Goal: Task Accomplishment & Management: Manage account settings

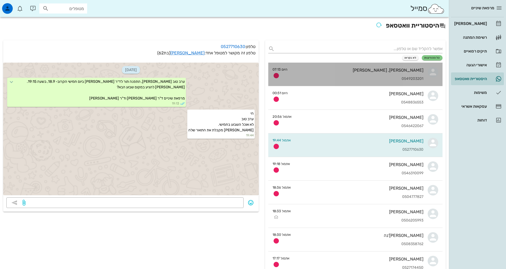
click at [293, 73] on div "עזרא, שירה קדם 0549203201" at bounding box center [358, 74] width 132 height 23
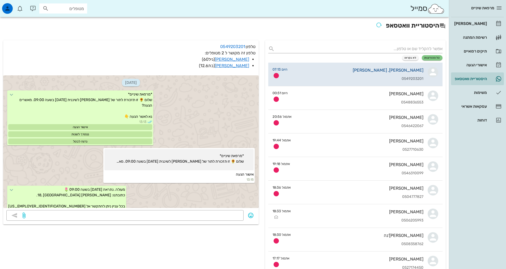
scroll to position [115, 0]
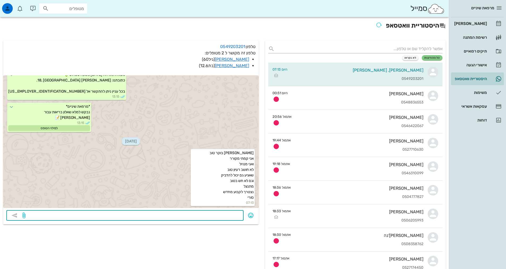
click at [186, 218] on textarea at bounding box center [134, 216] width 214 height 8
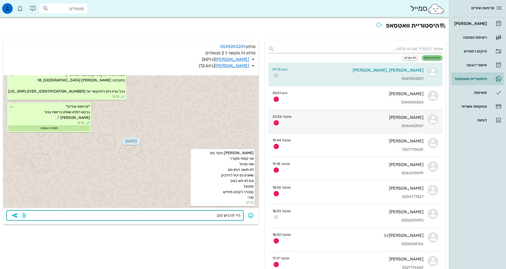
type textarea "היי תרגיש טוב"
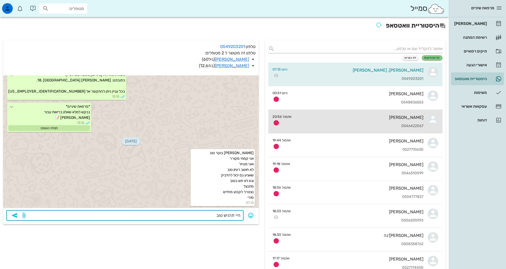
click at [315, 122] on div "אבנר ליטב 0546422067" at bounding box center [359, 121] width 127 height 23
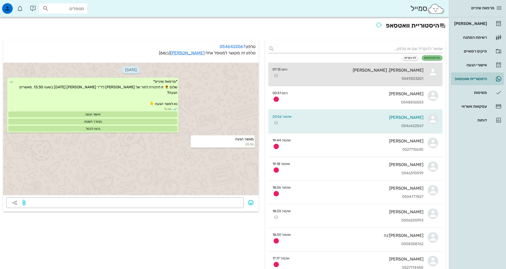
click at [345, 73] on div "עזרא, שירה קדם 0549203201" at bounding box center [358, 74] width 132 height 23
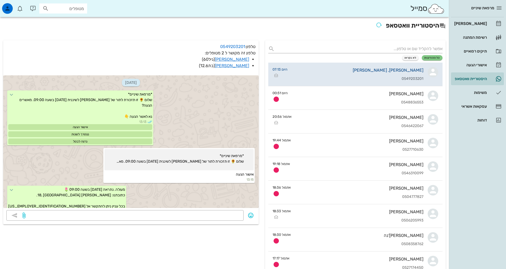
scroll to position [115, 0]
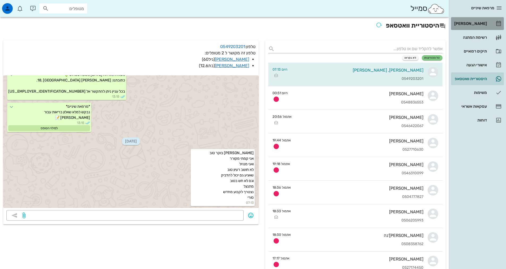
click at [485, 25] on div "[PERSON_NAME]" at bounding box center [470, 24] width 34 height 4
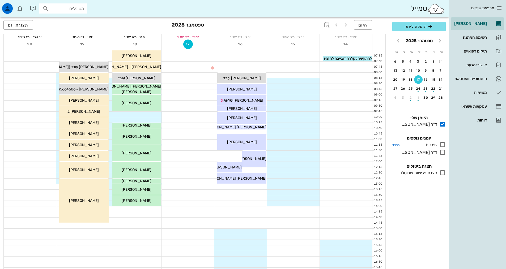
click at [442, 147] on icon at bounding box center [442, 145] width 6 height 6
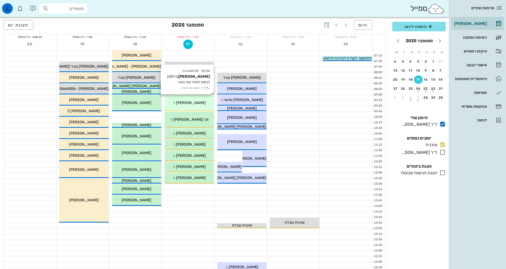
click at [193, 104] on span "עזרא קדם" at bounding box center [191, 103] width 30 height 5
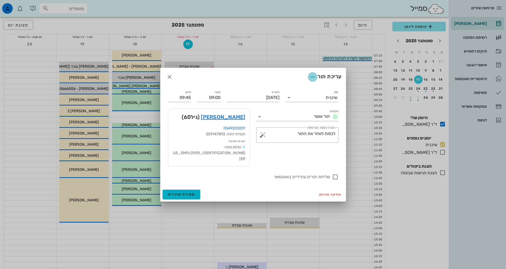
click at [311, 80] on icon "button" at bounding box center [312, 77] width 6 height 6
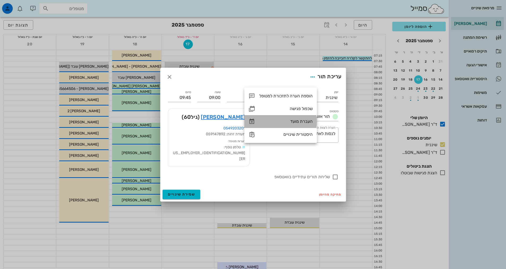
click at [307, 121] on div "העברת מועד" at bounding box center [285, 121] width 53 height 5
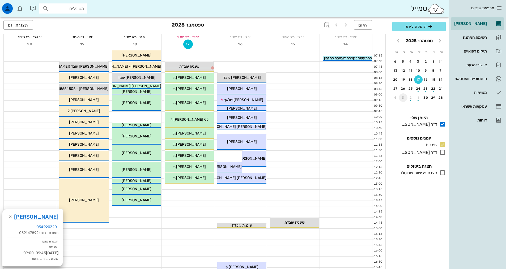
click at [403, 98] on div "3" at bounding box center [403, 98] width 8 height 4
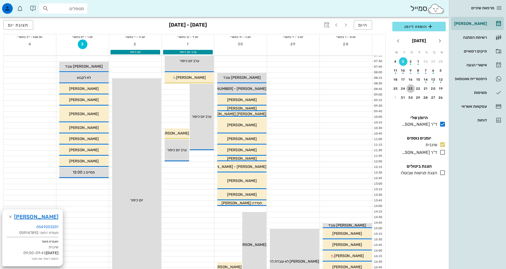
click at [410, 89] on div "23" at bounding box center [410, 89] width 8 height 4
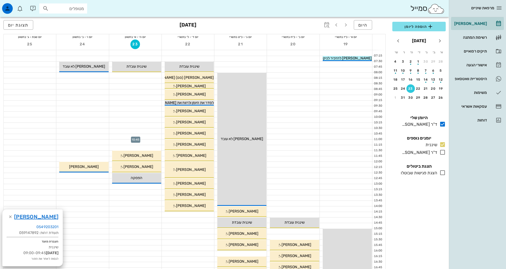
click at [146, 135] on div at bounding box center [135, 136] width 52 height 5
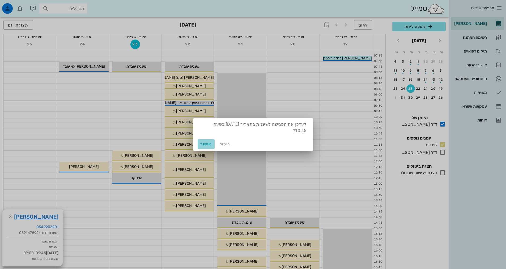
click at [208, 145] on span "אישור" at bounding box center [206, 144] width 13 height 5
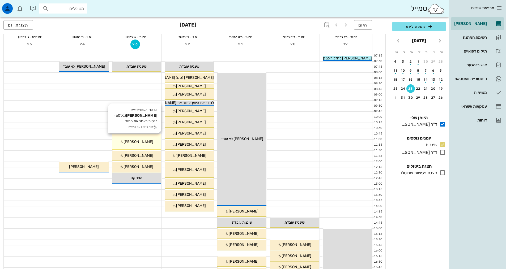
drag, startPoint x: 144, startPoint y: 146, endPoint x: 141, endPoint y: 143, distance: 3.6
click at [143, 144] on div "10:45 - 11:30 שיננית עזרא קדם (גיל 60 ) לנסות לאחר את התור תור ראשון עם שיננית …" at bounding box center [136, 142] width 49 height 16
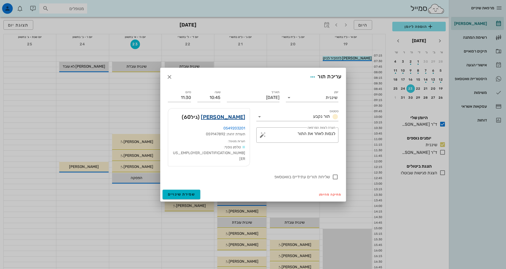
click at [227, 121] on link "עזרא קדם" at bounding box center [223, 117] width 44 height 8
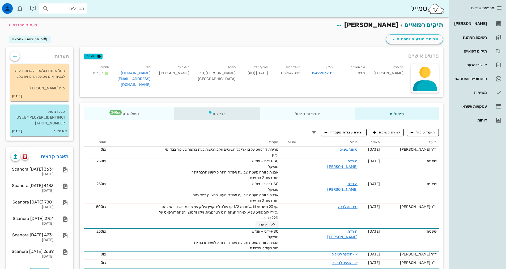
click at [220, 116] on div "פגישות" at bounding box center [217, 114] width 87 height 13
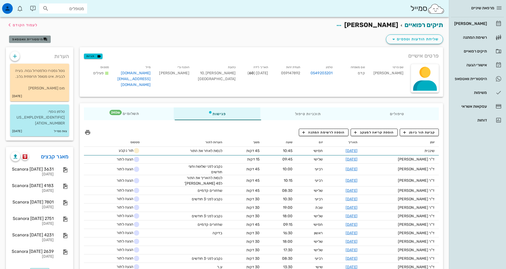
click at [23, 41] on button "היסטוריית וואטסאפ" at bounding box center [30, 39] width 42 height 7
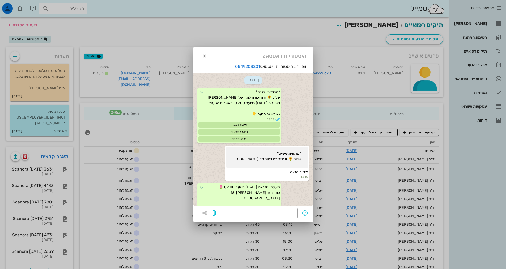
scroll to position [121, 0]
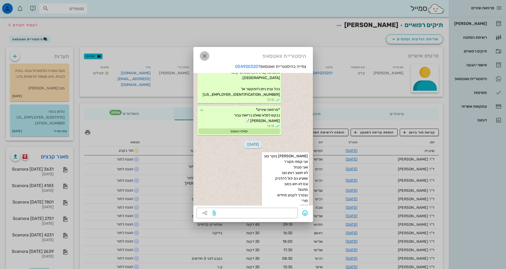
click at [205, 59] on button "button" at bounding box center [205, 56] width 10 height 10
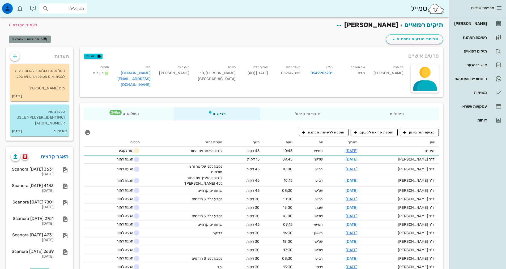
click at [42, 41] on span "היסטוריית וואטסאפ" at bounding box center [29, 39] width 35 height 4
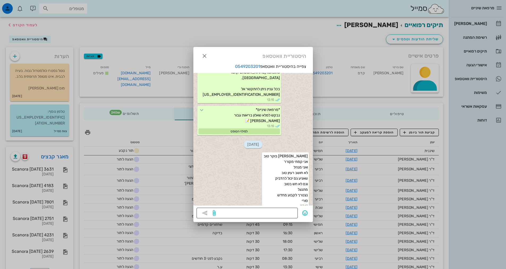
click at [250, 213] on textarea at bounding box center [256, 214] width 78 height 8
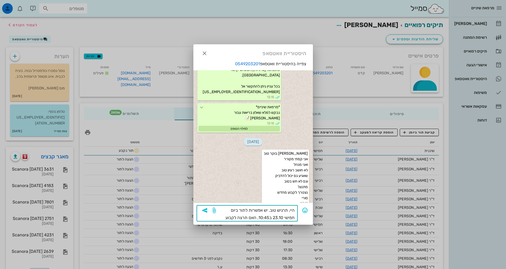
type textarea "היי, תרגיש טוב. יש אפשרות לתור ביום חמישי 23.10 ב10:45, האם תרצה לקבוע?"
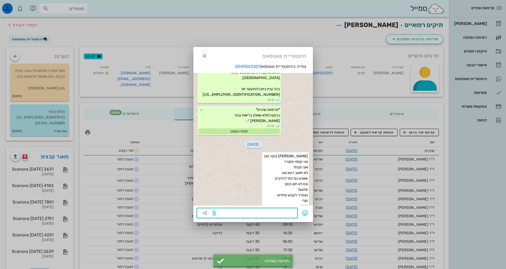
scroll to position [141, 0]
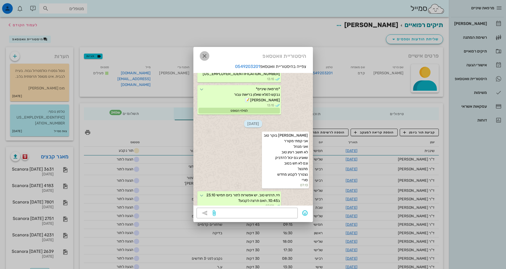
click at [206, 57] on icon "button" at bounding box center [204, 56] width 6 height 6
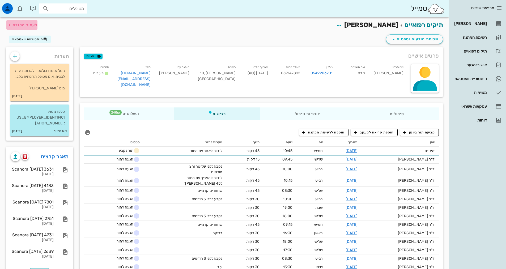
click at [26, 27] on span "לעמוד הקודם" at bounding box center [25, 25] width 25 height 5
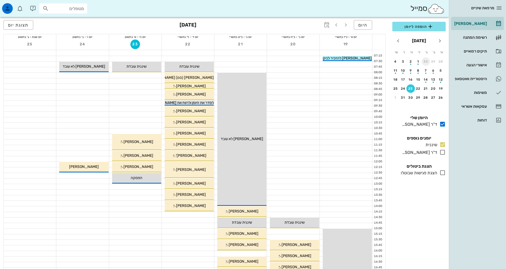
click at [423, 61] on div "30" at bounding box center [425, 62] width 8 height 4
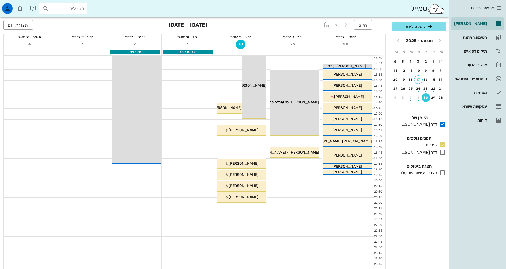
scroll to position [133, 0]
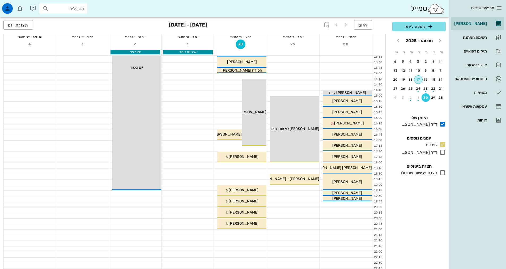
click at [420, 80] on div "17" at bounding box center [418, 80] width 8 height 4
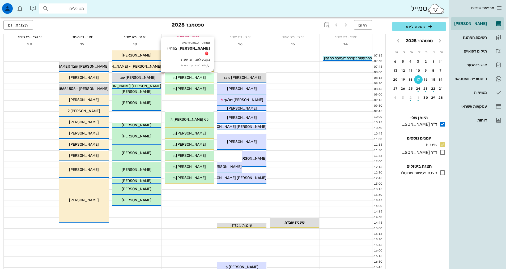
click at [201, 77] on div "[PERSON_NAME]" at bounding box center [189, 78] width 49 height 6
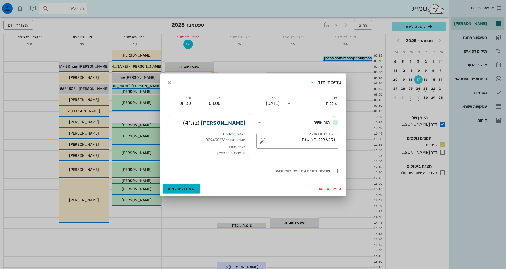
click at [237, 123] on link "[PERSON_NAME]" at bounding box center [223, 123] width 44 height 8
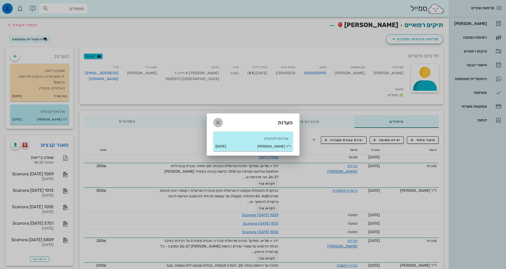
click at [216, 121] on icon "button" at bounding box center [218, 122] width 6 height 6
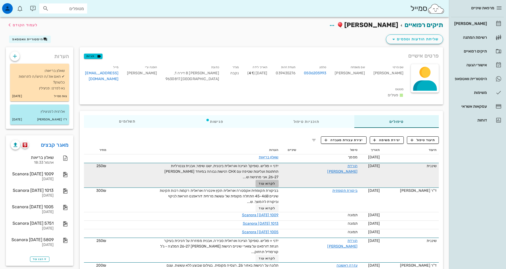
click at [272, 180] on button "לקרוא עוד" at bounding box center [266, 183] width 23 height 7
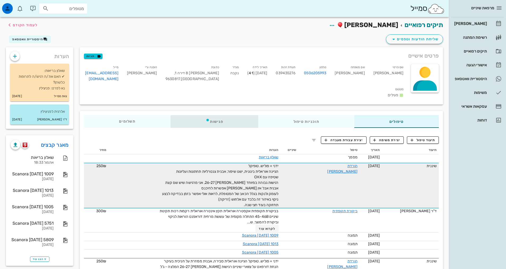
click at [218, 115] on div "פגישות" at bounding box center [214, 121] width 88 height 13
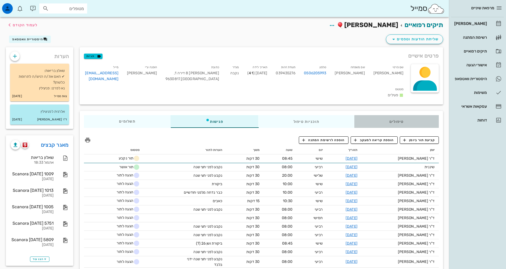
click at [404, 115] on div "טיפולים" at bounding box center [396, 121] width 84 height 13
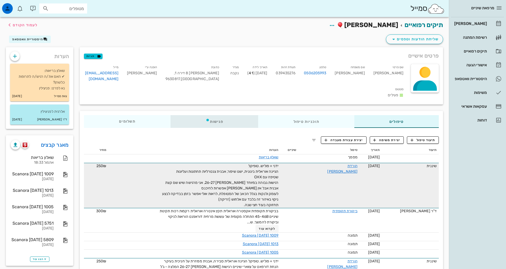
click at [205, 117] on div "פגישות" at bounding box center [214, 121] width 88 height 13
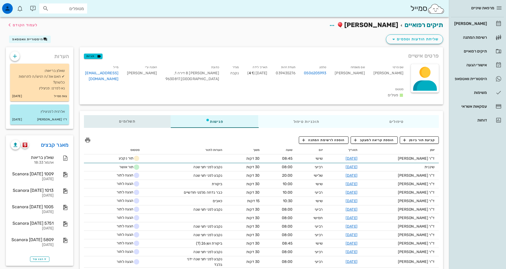
click at [117, 116] on div "תשלומים 0₪" at bounding box center [127, 121] width 87 height 13
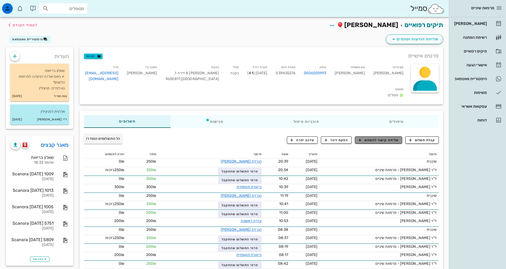
click at [371, 138] on span "שליחת קישור לתשלום" at bounding box center [378, 140] width 40 height 5
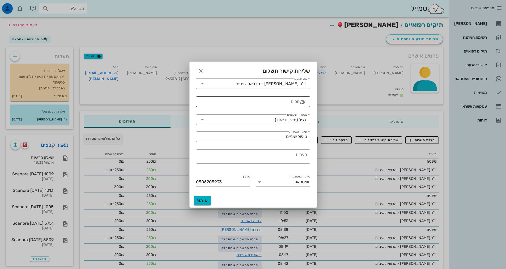
click at [299, 102] on div "סכום" at bounding box center [249, 101] width 100 height 11
type input "250"
click at [202, 198] on button "שיתוף" at bounding box center [202, 201] width 17 height 10
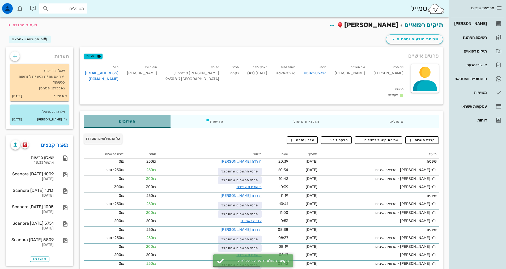
click at [133, 120] on span "תשלומים 0₪" at bounding box center [127, 122] width 16 height 4
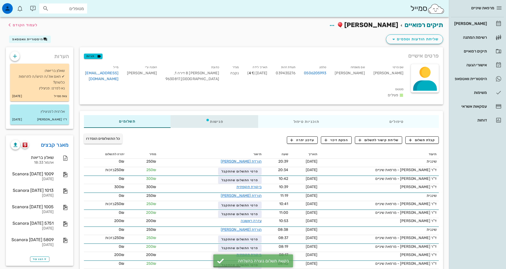
click at [221, 115] on div "פגישות" at bounding box center [214, 121] width 88 height 13
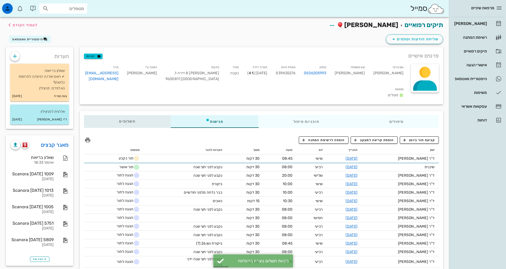
click at [158, 115] on div "תשלומים 0₪" at bounding box center [127, 121] width 87 height 13
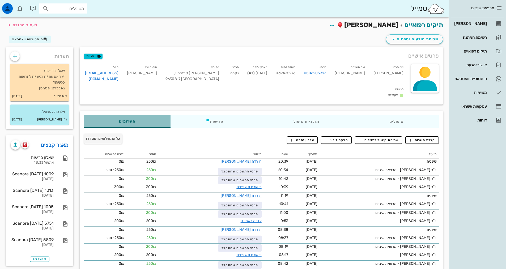
click at [142, 117] on div "תשלומים 0₪" at bounding box center [127, 121] width 87 height 13
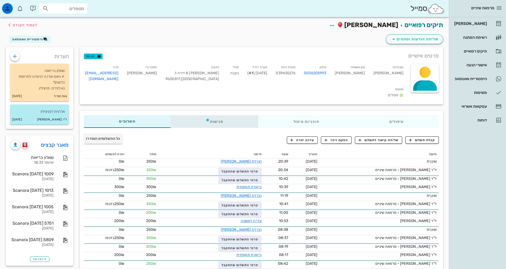
click at [218, 115] on div "פגישות" at bounding box center [214, 121] width 88 height 13
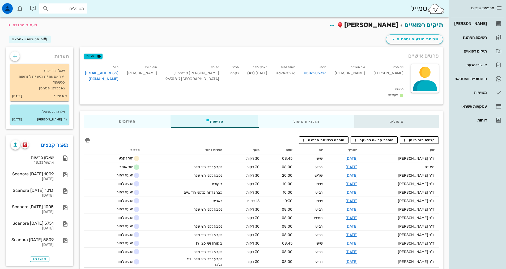
click at [395, 115] on div "טיפולים" at bounding box center [396, 121] width 84 height 13
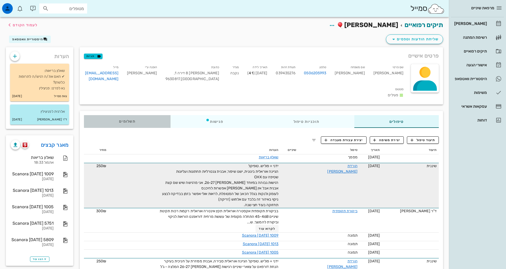
click at [114, 115] on div "תשלומים 0₪" at bounding box center [127, 121] width 87 height 13
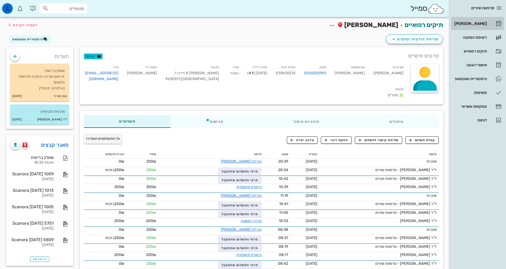
click at [480, 25] on div "[PERSON_NAME]" at bounding box center [470, 24] width 34 height 4
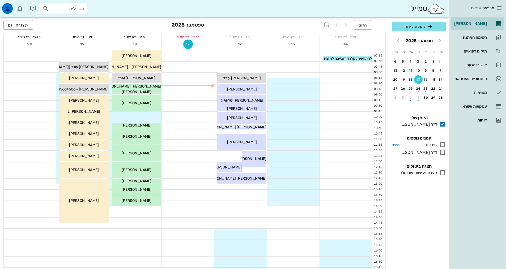
click at [442, 143] on icon at bounding box center [442, 145] width 6 height 6
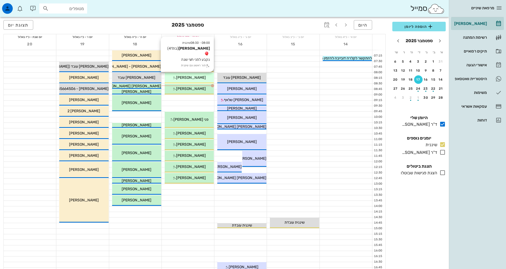
click at [188, 80] on div "[PERSON_NAME]" at bounding box center [189, 78] width 49 height 6
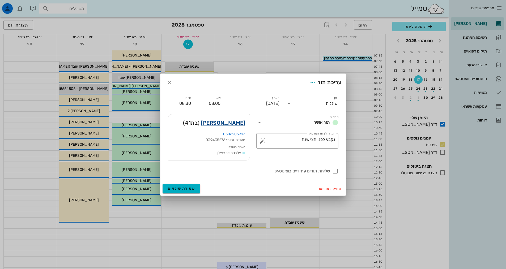
click at [234, 124] on link "[PERSON_NAME]" at bounding box center [223, 123] width 44 height 8
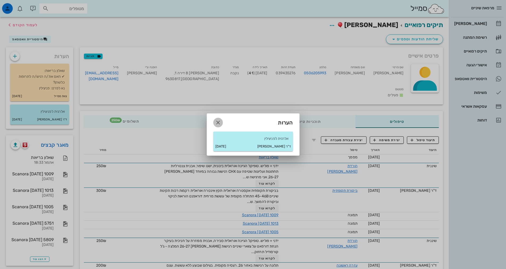
click at [216, 119] on button "button" at bounding box center [218, 123] width 10 height 10
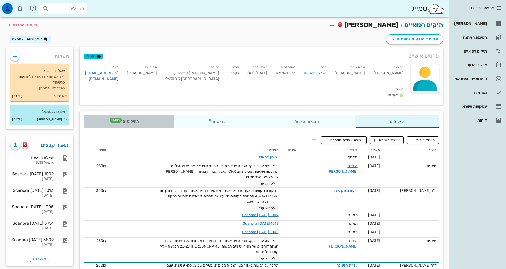
click at [138, 120] on span "תשלומים 250₪" at bounding box center [128, 122] width 21 height 4
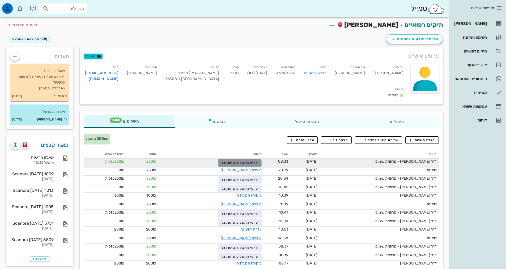
click at [233, 161] on span "פרטי התשלום שהתקבל" at bounding box center [239, 163] width 37 height 4
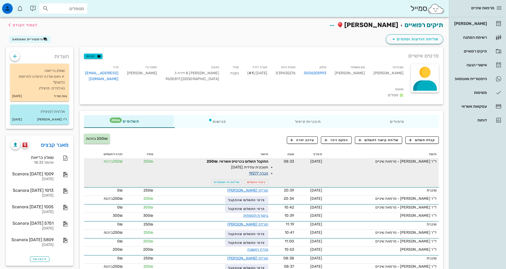
click at [267, 171] on link "קבלה 19277" at bounding box center [258, 173] width 19 height 5
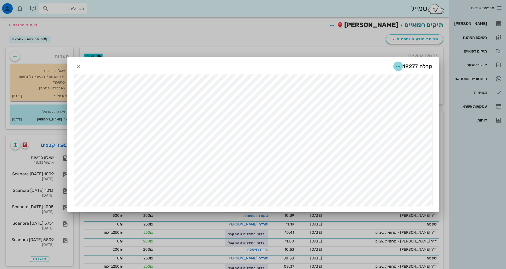
click at [399, 66] on icon "button" at bounding box center [398, 66] width 6 height 6
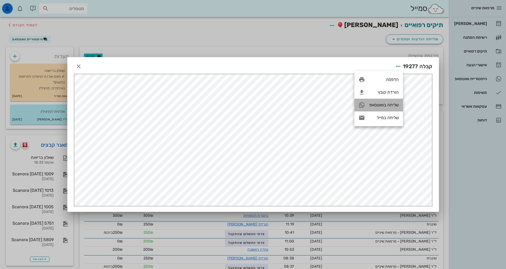
click at [393, 107] on div "שליחה בוואטסאפ" at bounding box center [383, 104] width 29 height 5
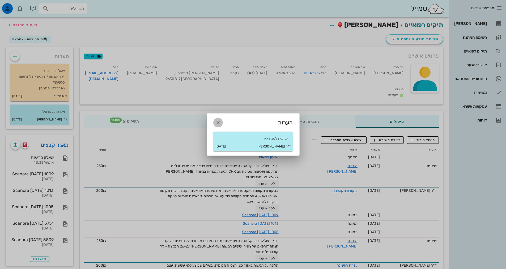
click at [217, 124] on icon "button" at bounding box center [218, 122] width 6 height 6
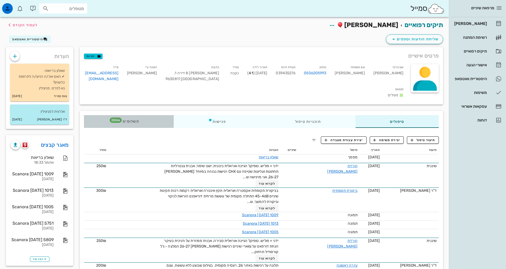
drag, startPoint x: 115, startPoint y: 113, endPoint x: 186, endPoint y: 117, distance: 71.0
click at [117, 118] on span "250₪" at bounding box center [116, 120] width 12 height 5
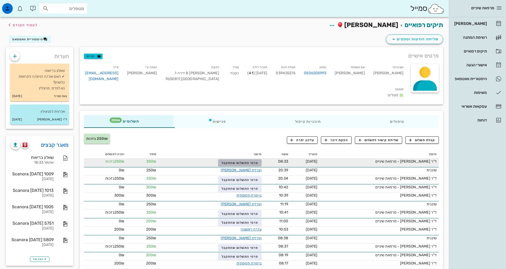
click at [247, 161] on span "פרטי התשלום שהתקבל" at bounding box center [239, 163] width 37 height 4
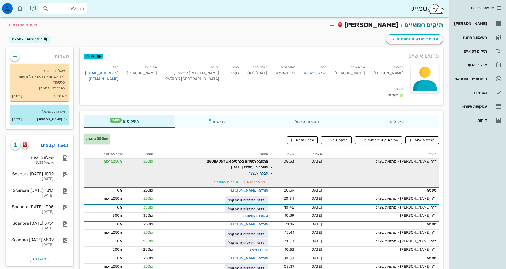
click at [264, 171] on link "קבלה 19277" at bounding box center [258, 173] width 19 height 5
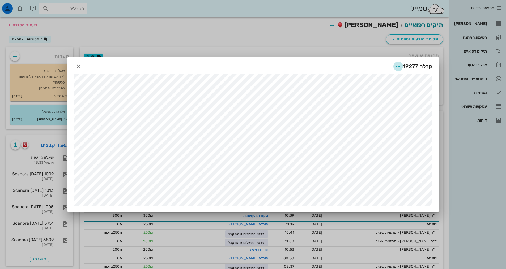
click at [398, 66] on icon "button" at bounding box center [398, 66] width 6 height 6
click at [380, 105] on div "שליחה בוואטסאפ" at bounding box center [383, 104] width 29 height 5
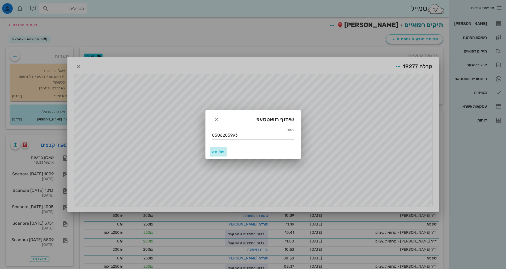
click at [217, 151] on span "שליחה" at bounding box center [218, 152] width 13 height 5
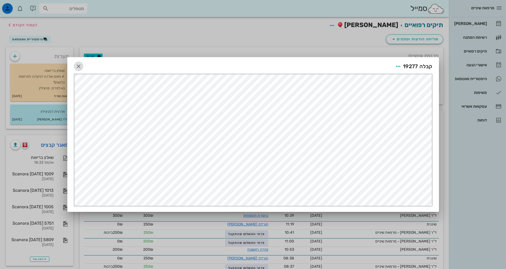
click at [75, 68] on span "button" at bounding box center [79, 66] width 10 height 6
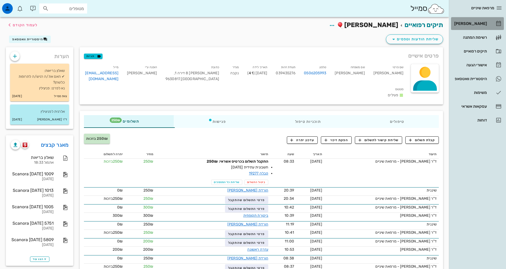
click at [479, 26] on div "[PERSON_NAME]" at bounding box center [470, 23] width 34 height 8
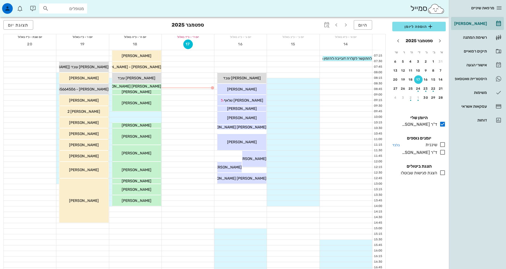
click at [441, 143] on icon at bounding box center [442, 145] width 6 height 6
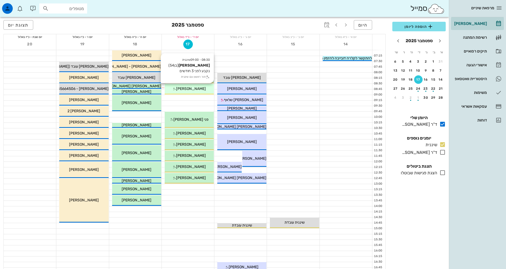
click at [190, 87] on span "[PERSON_NAME]" at bounding box center [191, 89] width 30 height 5
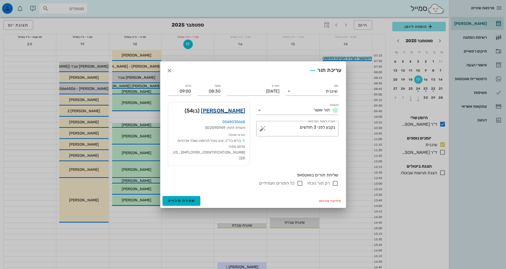
click at [224, 115] on link "[PERSON_NAME]" at bounding box center [223, 110] width 44 height 8
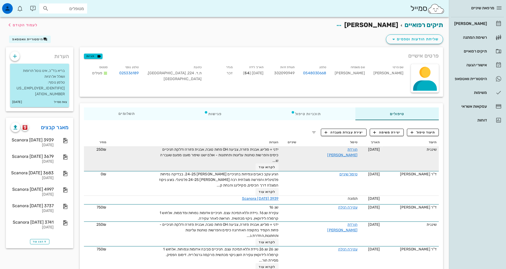
scroll to position [27, 0]
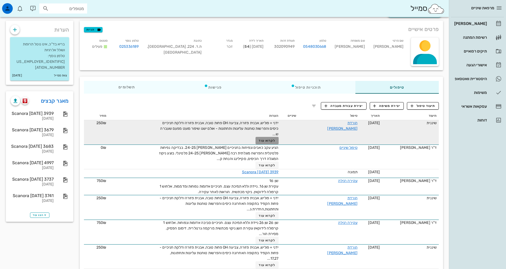
click at [268, 142] on span "לקרוא עוד" at bounding box center [267, 141] width 16 height 4
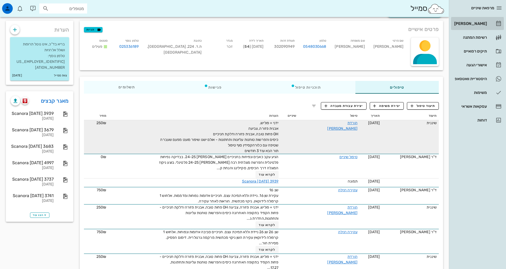
click at [482, 22] on div "[PERSON_NAME]" at bounding box center [470, 24] width 34 height 4
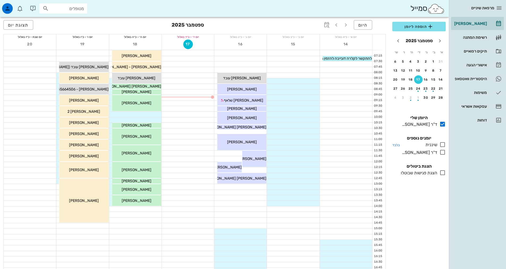
click at [443, 146] on icon at bounding box center [442, 145] width 6 height 6
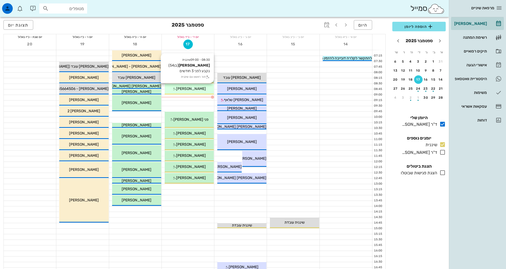
click at [189, 88] on span "[PERSON_NAME]" at bounding box center [191, 89] width 30 height 5
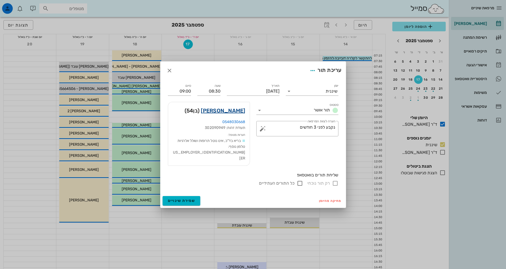
click at [233, 115] on link "[PERSON_NAME]" at bounding box center [223, 110] width 44 height 8
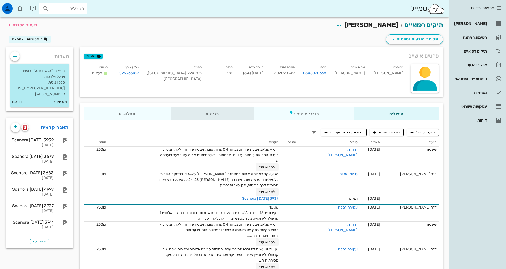
click at [209, 110] on div "פגישות" at bounding box center [212, 114] width 84 height 13
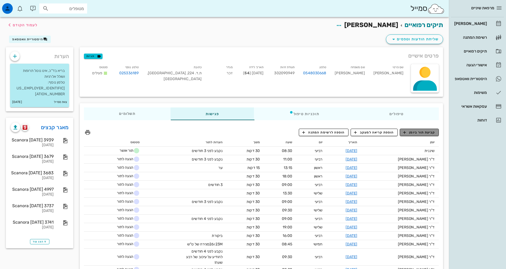
click at [411, 135] on button "קביעת תור ביומן" at bounding box center [419, 132] width 39 height 7
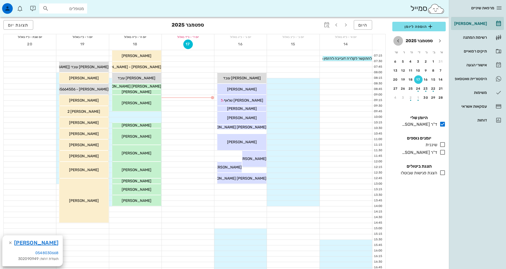
click at [398, 40] on icon "חודש הבא" at bounding box center [398, 41] width 6 height 6
click at [420, 88] on div "24" at bounding box center [418, 89] width 8 height 4
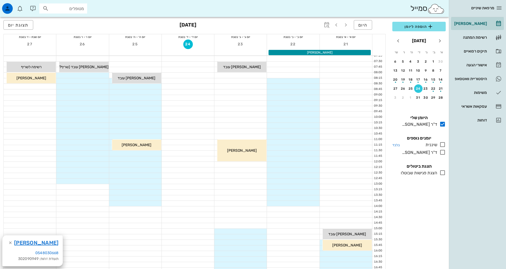
click at [444, 145] on icon at bounding box center [442, 145] width 6 height 6
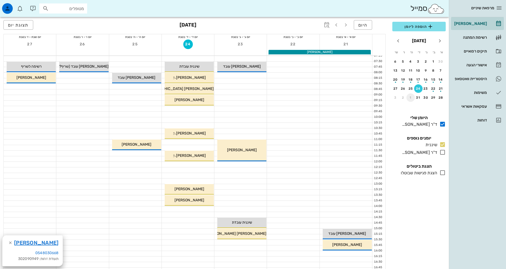
click at [411, 99] on div "1" at bounding box center [410, 98] width 8 height 4
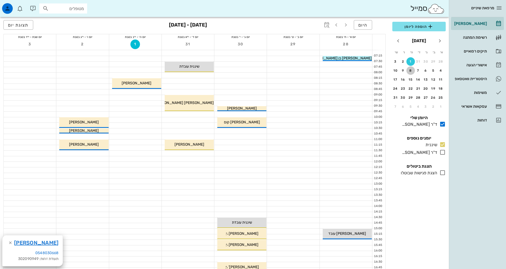
click at [410, 70] on div "8" at bounding box center [410, 71] width 8 height 4
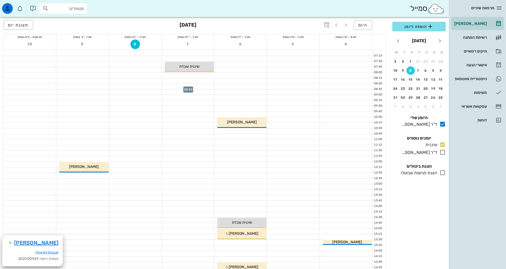
click at [206, 86] on div at bounding box center [188, 86] width 52 height 5
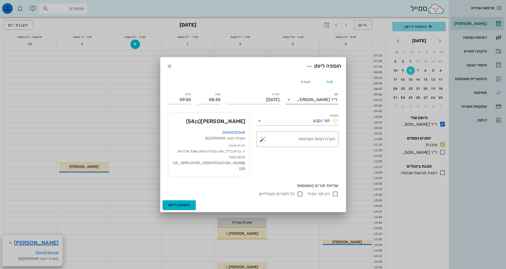
click at [322, 102] on div "ד"ר [PERSON_NAME]" at bounding box center [317, 99] width 41 height 5
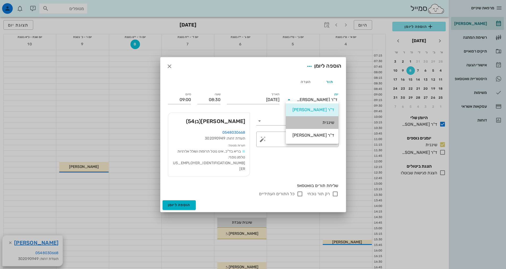
click at [328, 125] on div "שיננית" at bounding box center [312, 122] width 44 height 5
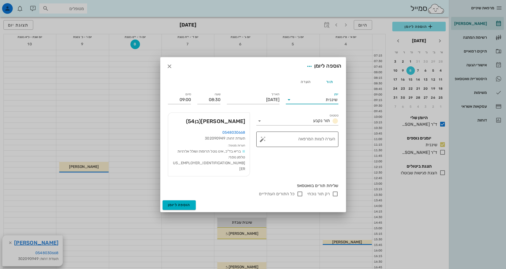
click at [324, 147] on textarea "הערה לצוות המרפאה" at bounding box center [299, 140] width 71 height 13
type textarea "3 וחצי חודשים"
click at [336, 191] on input "רק תור נוכחי" at bounding box center [335, 194] width 6 height 6
checkbox input "false"
click at [189, 203] on span "הוספה ליומן" at bounding box center [179, 205] width 23 height 5
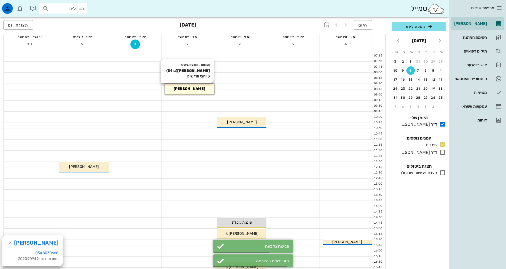
click at [198, 88] on div "[PERSON_NAME]" at bounding box center [189, 89] width 49 height 6
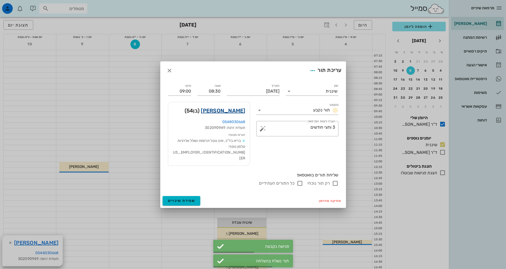
click at [235, 115] on link "[PERSON_NAME]" at bounding box center [223, 110] width 44 height 8
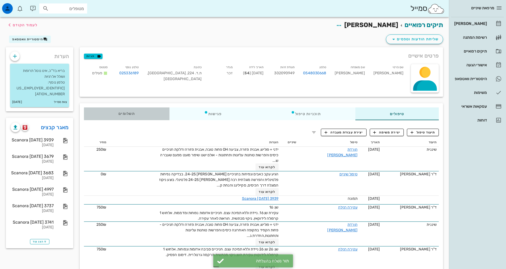
click at [126, 114] on span "תשלומים 0₪" at bounding box center [126, 114] width 16 height 4
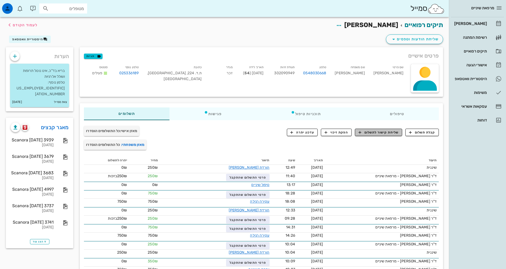
click at [366, 133] on span "שליחת קישור לתשלום" at bounding box center [378, 132] width 40 height 5
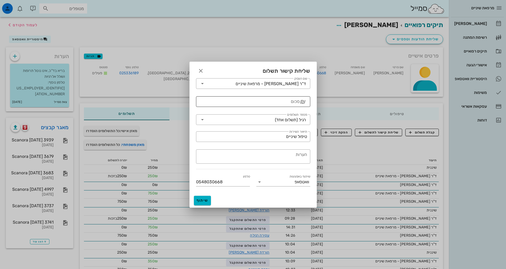
click at [287, 105] on input "סכום" at bounding box center [249, 101] width 100 height 8
type input "250"
click at [199, 203] on button "שיתוף" at bounding box center [202, 201] width 17 height 10
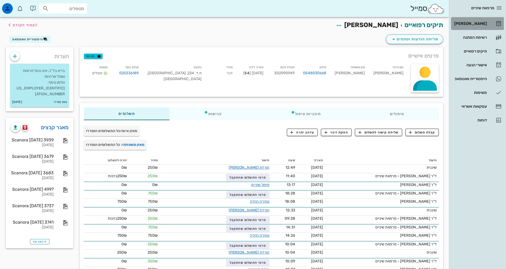
click at [492, 22] on link "[PERSON_NAME]" at bounding box center [477, 23] width 53 height 13
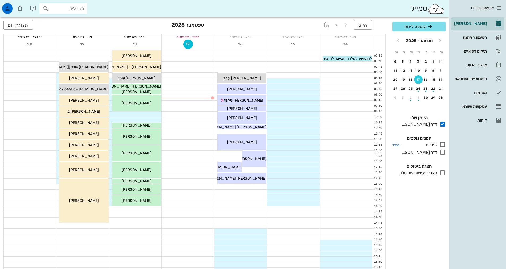
click at [443, 146] on icon at bounding box center [442, 145] width 6 height 6
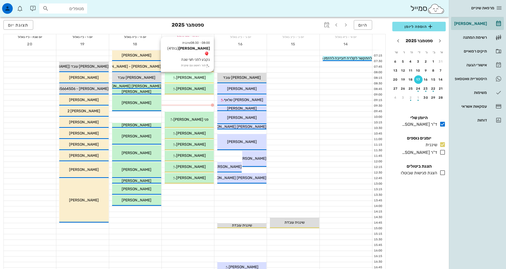
click at [185, 81] on div "08:00 - 08:30 שיננית [PERSON_NAME] (בת 41 ) נקבע לפני חצי שנה תור ראשון עם שיננ…" at bounding box center [189, 78] width 49 height 11
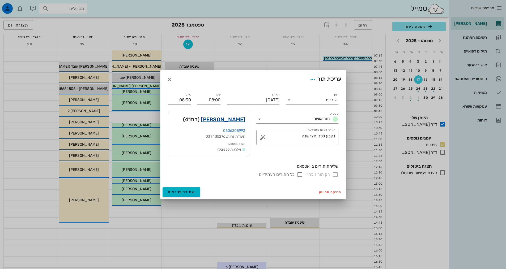
click at [239, 123] on link "[PERSON_NAME]" at bounding box center [223, 119] width 44 height 8
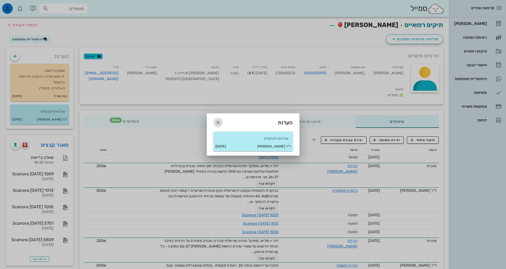
click at [216, 122] on icon "button" at bounding box center [218, 122] width 6 height 6
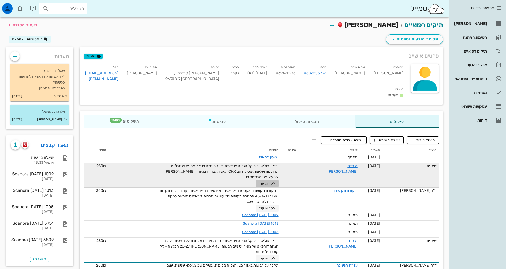
click at [269, 182] on span "לקרוא עוד" at bounding box center [267, 184] width 16 height 4
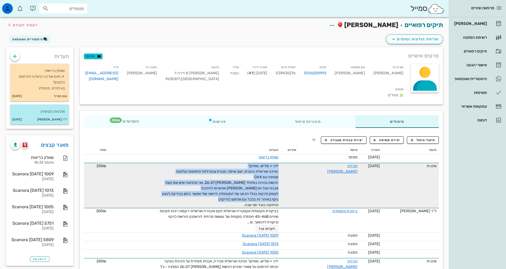
drag, startPoint x: 251, startPoint y: 198, endPoint x: 299, endPoint y: 168, distance: 56.1
click at [299, 168] on tr "שיננית [DATE] הורדת [PERSON_NAME] ידני + פוליש. טופיקל הגיינה אוראלית בינונית, …" at bounding box center [261, 185] width 355 height 45
copy span "ידני + פוליש. טופיקל הגיינה אוראלית בינונית, ישנו שיפור, אבנית צנטרליות תחתונות…"
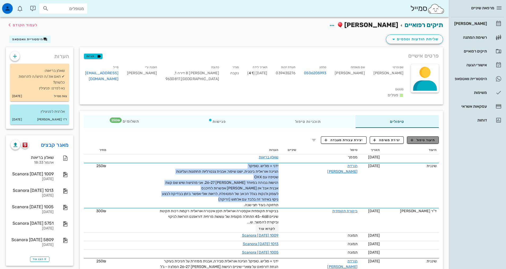
click at [413, 138] on icon "button" at bounding box center [411, 140] width 5 height 5
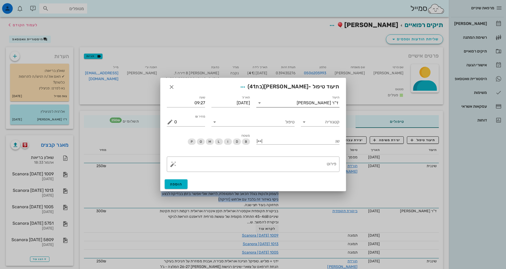
click at [327, 102] on div "ד"ר [PERSON_NAME]" at bounding box center [318, 103] width 42 height 5
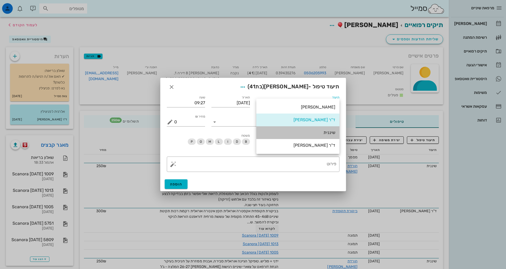
click at [330, 133] on div "שיננית" at bounding box center [297, 132] width 75 height 5
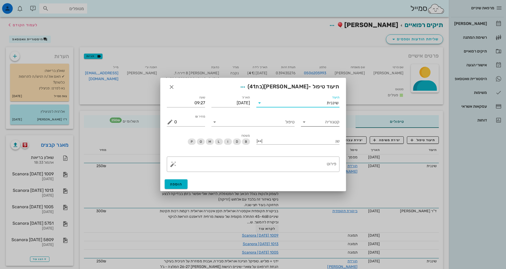
click at [337, 122] on input "קטגוריה" at bounding box center [324, 122] width 30 height 8
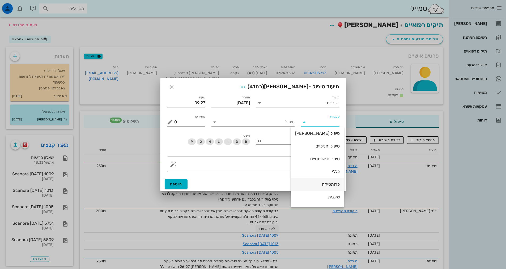
scroll to position [51, 0]
click at [327, 173] on div "שיננית" at bounding box center [317, 173] width 45 height 5
type input "שיננית"
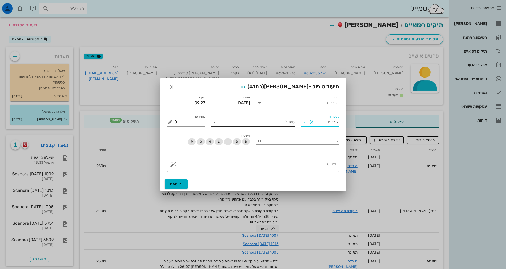
click at [289, 123] on input "טיפול" at bounding box center [257, 122] width 76 height 8
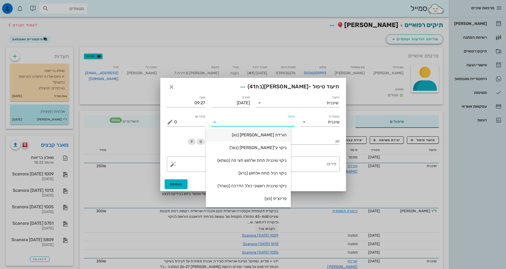
click at [285, 134] on div "הורדת [PERSON_NAME] (נא)" at bounding box center [248, 135] width 76 height 5
type input "250"
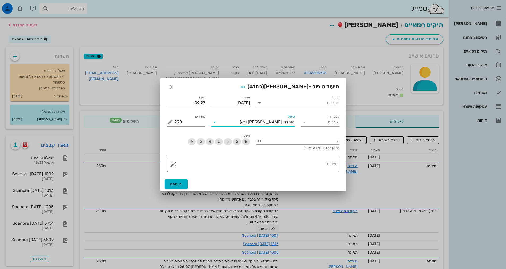
click at [307, 160] on textarea "פירוט" at bounding box center [255, 165] width 162 height 13
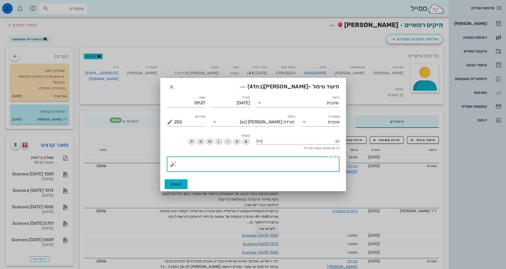
paste textarea "ידני + פוליש. טופיקל הגיינה אוראלית בינונית, ישנו שיפור, אבנית צנטרליות תחתונות…"
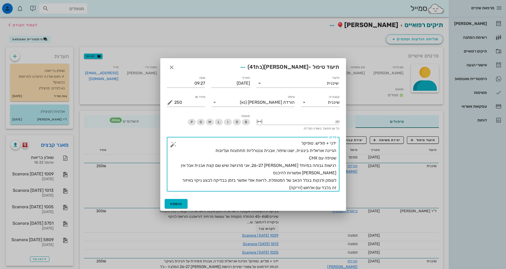
drag, startPoint x: 279, startPoint y: 165, endPoint x: 270, endPoint y: 167, distance: 8.9
click at [270, 167] on textarea "ידני + פוליש. טופיקל הגיינה אוראלית בינונית, ישנו שיפור, אבנית צנטרליות תחתונות…" at bounding box center [255, 166] width 162 height 52
type textarea "ידני + פוליש. טופיקל הגיינה אוראלית בינונית, ישנו שיפור, אבנית צנטרליות תחתונות…"
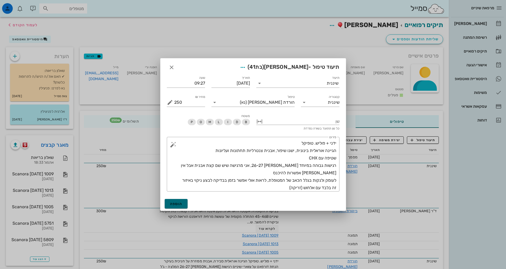
click at [183, 202] on button "הוספה" at bounding box center [176, 204] width 23 height 10
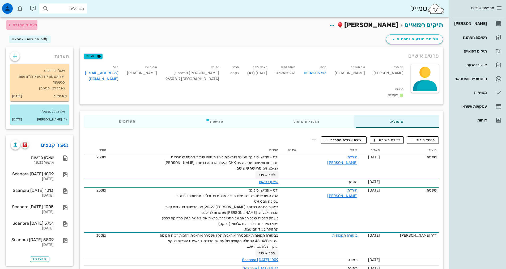
click at [33, 24] on span "לעמוד הקודם" at bounding box center [25, 25] width 25 height 5
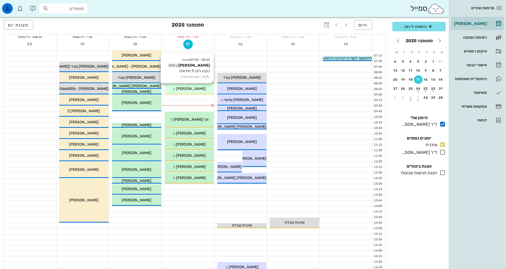
click at [182, 92] on div "08:30 - 09:00 שיננית [PERSON_NAME] (בן 54 ) נקבע לפני 3 חודשים תור ראשון עם שינ…" at bounding box center [189, 89] width 49 height 11
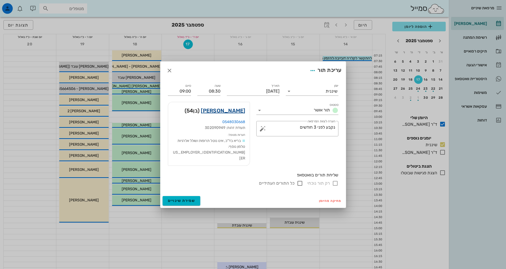
click at [232, 114] on link "[PERSON_NAME]" at bounding box center [223, 110] width 44 height 8
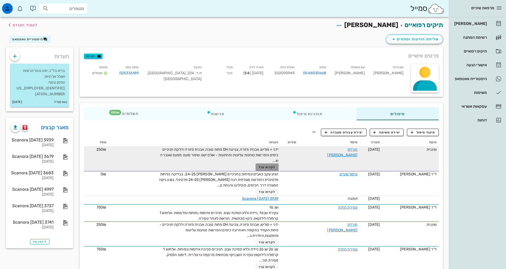
click at [266, 168] on span "לקרוא עוד" at bounding box center [267, 167] width 16 height 4
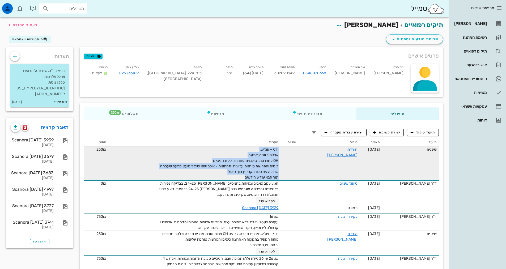
drag, startPoint x: 238, startPoint y: 181, endPoint x: 286, endPoint y: 149, distance: 57.6
click at [286, 149] on tr "שיננית [DATE] הורדת [PERSON_NAME] ידני + פוליש, אבנית פזורה, צביעה OH פחות טובה…" at bounding box center [261, 164] width 355 height 34
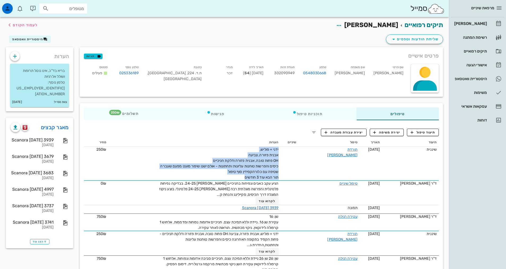
copy span "ידני + פוליש, אבנית פזורה, צביעה OH פחות טובה, אבנית פזורה ודלקת חניכיים כיסים …"
click at [419, 132] on span "תיעוד טיפול" at bounding box center [423, 132] width 25 height 5
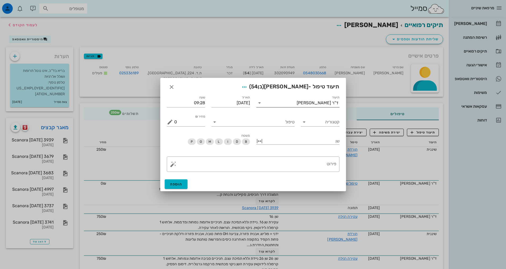
click at [297, 101] on input "תיעוד" at bounding box center [280, 103] width 33 height 8
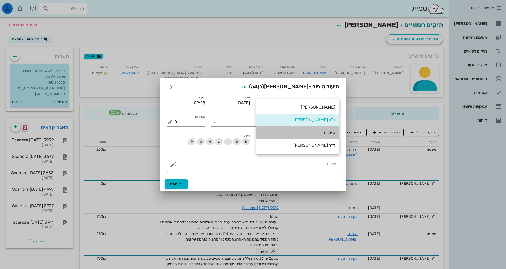
click at [323, 131] on div "שיננית" at bounding box center [297, 132] width 75 height 5
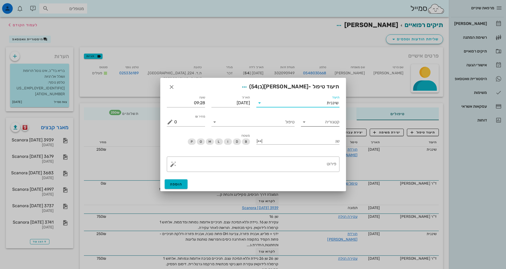
click at [322, 123] on input "קטגוריה" at bounding box center [324, 122] width 30 height 8
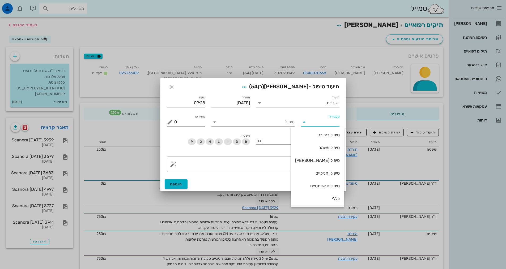
scroll to position [51, 0]
click at [331, 165] on div "פרותטיקה" at bounding box center [317, 160] width 45 height 11
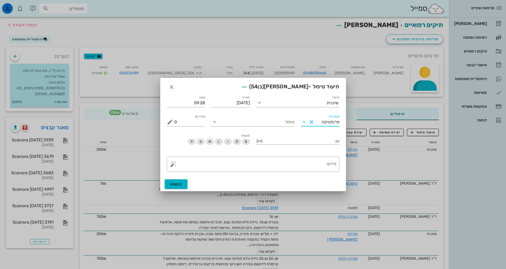
click at [336, 124] on input "פרותטיקה" at bounding box center [328, 122] width 24 height 8
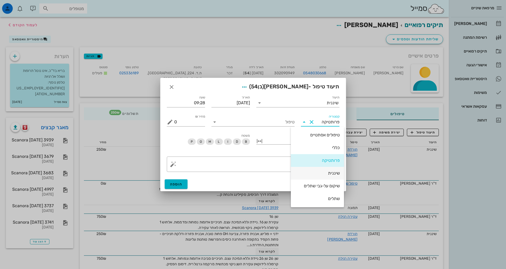
drag, startPoint x: 331, startPoint y: 175, endPoint x: 311, endPoint y: 157, distance: 26.3
click at [331, 175] on div "שיננית" at bounding box center [317, 173] width 45 height 5
type input "שיננית"
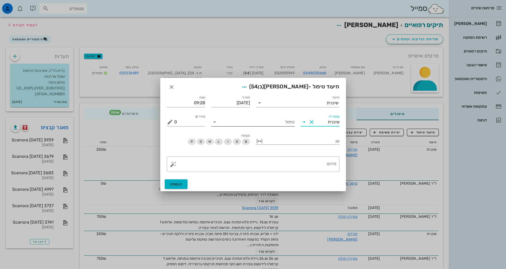
click at [293, 119] on input "טיפול" at bounding box center [257, 122] width 76 height 8
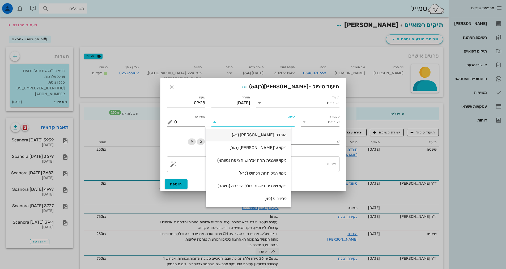
click at [280, 134] on div "הורדת [PERSON_NAME] (נא)" at bounding box center [248, 135] width 76 height 5
type input "250"
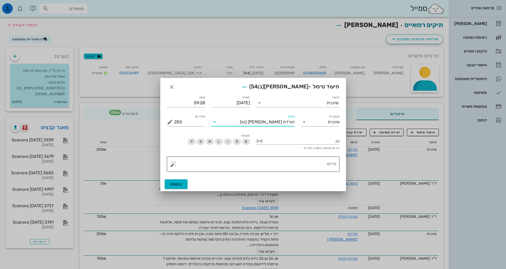
click at [310, 163] on textarea "פירוט" at bounding box center [255, 165] width 162 height 13
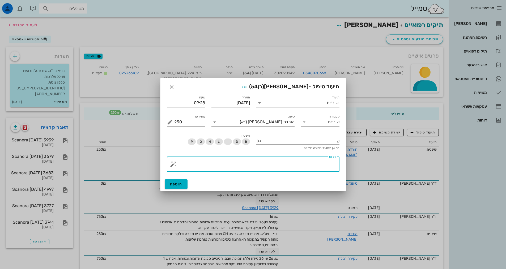
paste textarea "ידני + פוליש, אבנית פזורה, צביעה OH פחות טובה, אבנית פזורה ודלקת חניכיים כיסים …"
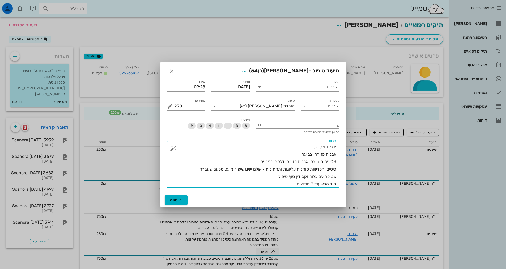
drag, startPoint x: 329, startPoint y: 163, endPoint x: 310, endPoint y: 163, distance: 19.1
click at [310, 163] on textarea "ידני + פוליש, אבנית פזורה, צביעה OH פחות טובה, אבנית פזורה ודלקת חניכיים כיסים …" at bounding box center [255, 165] width 162 height 45
drag, startPoint x: 271, startPoint y: 175, endPoint x: 266, endPoint y: 180, distance: 7.1
click at [276, 178] on textarea "ידני + פוליש, אבנית פזורה, צביעה OH בינונית, אבנית פזורה ודלקת חניכיים כיסים וה…" at bounding box center [255, 165] width 162 height 45
click at [274, 175] on textarea "ידני + פוליש, אבנית פזורה, צביעה OH בינונית, אבנית פזורה ודלקת חניכיים כיסים וה…" at bounding box center [255, 165] width 162 height 45
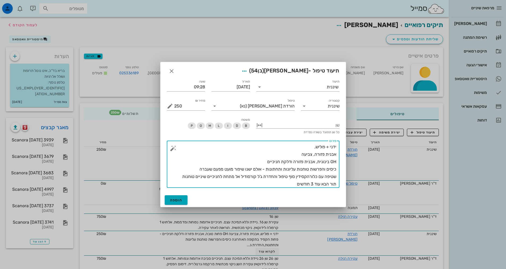
type textarea "ידני + פוליש, אבנית פזורה, צביעה OH בינונית, אבנית פזורה ודלקת חניכיים כיסים וה…"
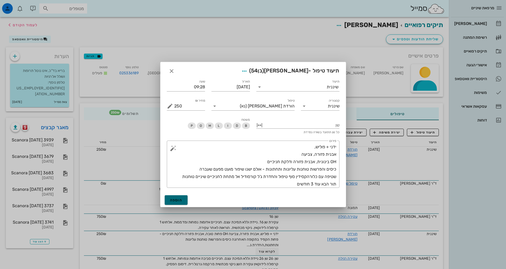
click at [176, 202] on span "הוספה" at bounding box center [176, 200] width 12 height 5
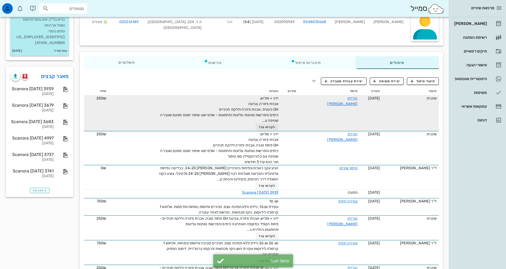
scroll to position [0, 0]
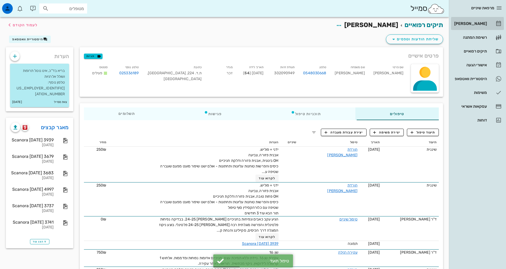
drag, startPoint x: 485, startPoint y: 92, endPoint x: 481, endPoint y: 26, distance: 65.7
click at [481, 26] on div "[PERSON_NAME]" at bounding box center [470, 23] width 34 height 8
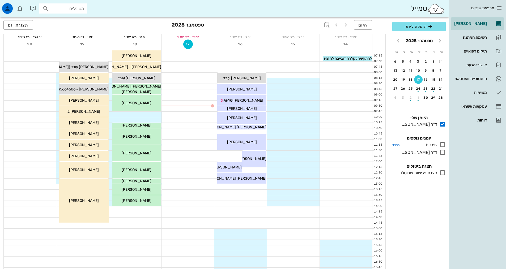
click at [445, 146] on icon at bounding box center [442, 145] width 6 height 6
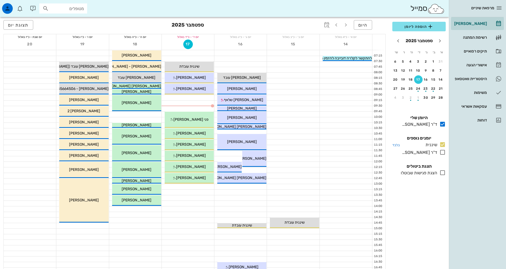
click at [443, 145] on icon at bounding box center [442, 145] width 6 height 6
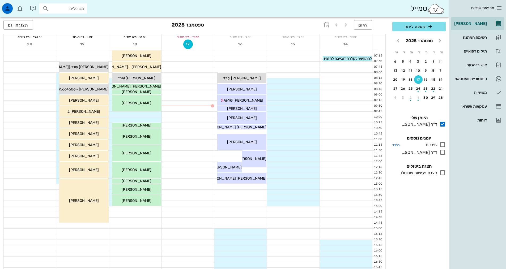
click at [443, 144] on icon at bounding box center [442, 145] width 6 height 6
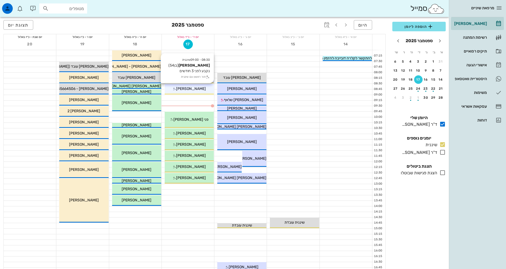
click at [176, 85] on div "08:30 - 09:00 שיננית [PERSON_NAME] (בן 54 ) נקבע לפני 3 חודשים תור ראשון עם שינ…" at bounding box center [189, 89] width 49 height 11
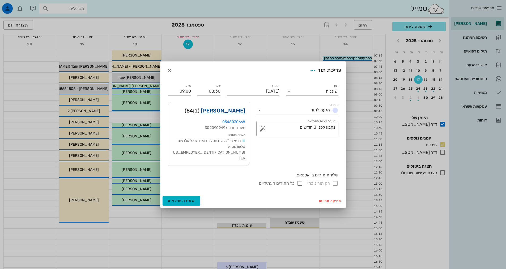
click at [225, 115] on link "[PERSON_NAME]" at bounding box center [223, 110] width 44 height 8
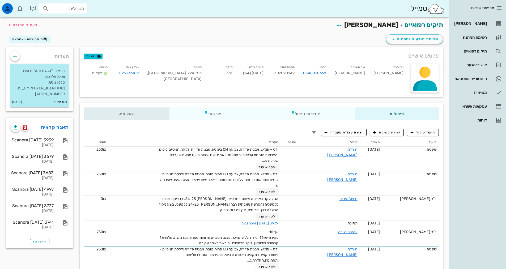
click at [129, 115] on span "תשלומים 0₪" at bounding box center [126, 114] width 16 height 4
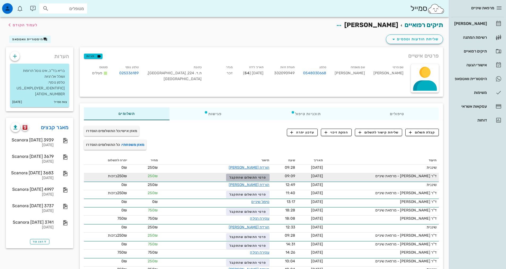
click at [258, 177] on span "פרטי התשלום שהתקבל" at bounding box center [247, 178] width 37 height 4
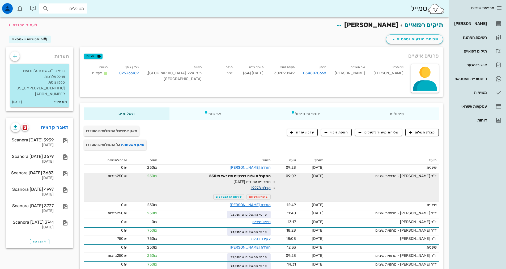
click at [266, 187] on link "קבלה 19278" at bounding box center [261, 188] width 20 height 5
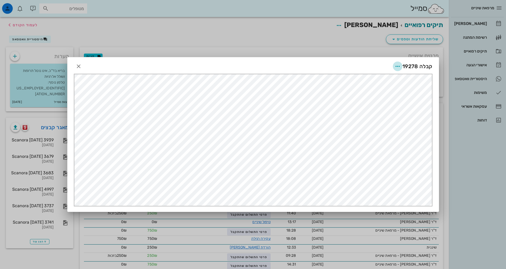
click at [398, 69] on icon "button" at bounding box center [397, 66] width 6 height 6
click at [386, 101] on div "שליחה בוואטסאפ" at bounding box center [377, 105] width 49 height 13
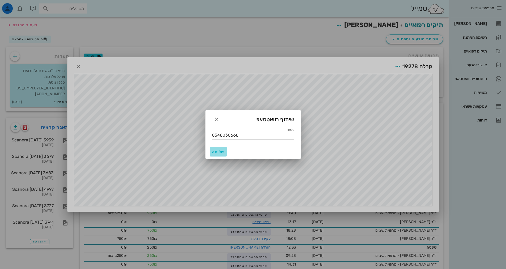
click at [220, 150] on span "שליחה" at bounding box center [218, 152] width 13 height 5
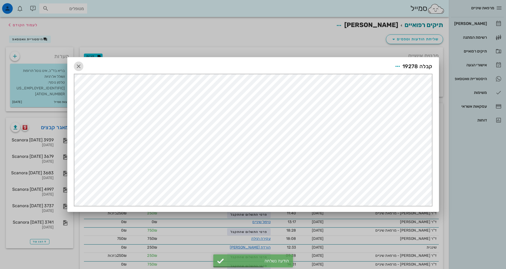
click at [77, 66] on icon "button" at bounding box center [78, 66] width 6 height 6
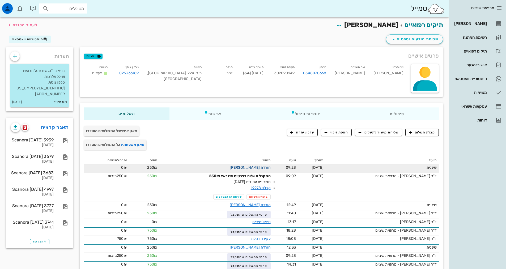
click at [271, 169] on link "הורדת [PERSON_NAME]" at bounding box center [250, 167] width 41 height 5
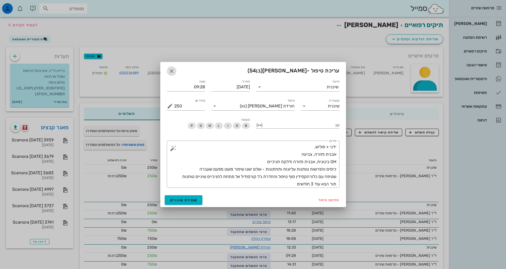
click at [172, 71] on icon "button" at bounding box center [171, 71] width 6 height 6
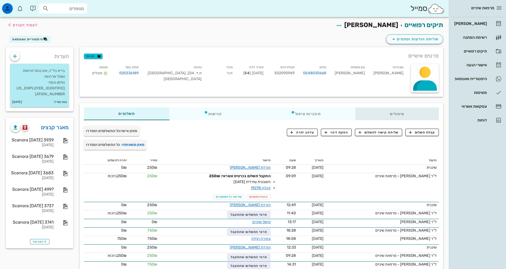
click at [396, 112] on div "טיפולים" at bounding box center [396, 114] width 83 height 13
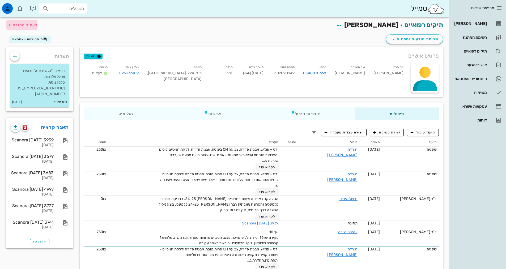
click at [28, 24] on span "לעמוד הקודם" at bounding box center [25, 25] width 25 height 5
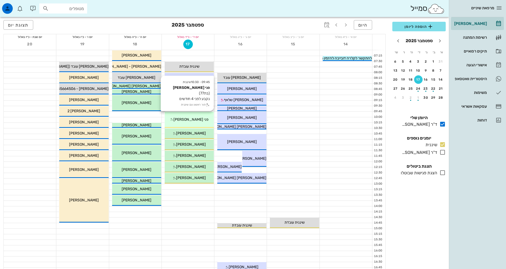
click at [202, 118] on span "פני [PERSON_NAME]" at bounding box center [190, 119] width 35 height 5
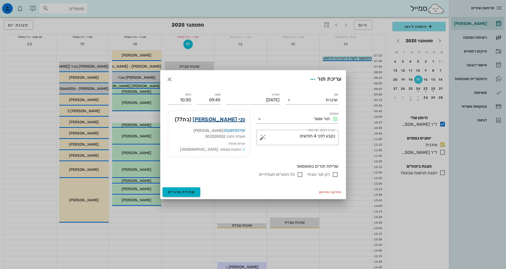
click at [235, 119] on link "פני [PERSON_NAME]" at bounding box center [219, 119] width 53 height 8
